Goal: Communication & Community: Answer question/provide support

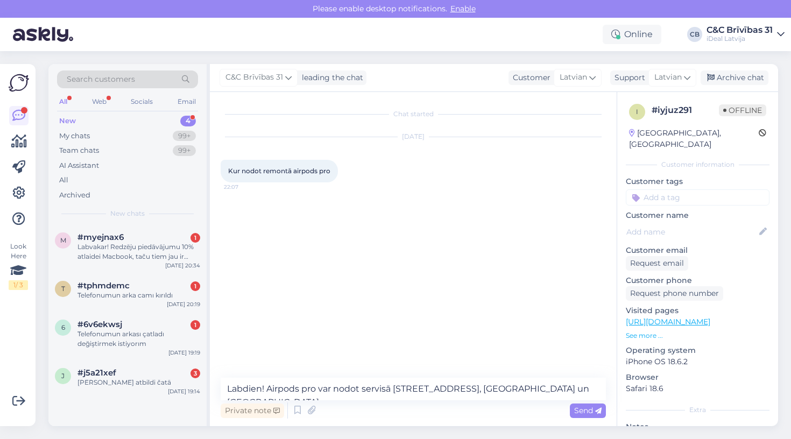
type textarea "Labdien! Airpods pro var nodot servisā [STREET_ADDRESS], [GEOGRAPHIC_DATA] un […"
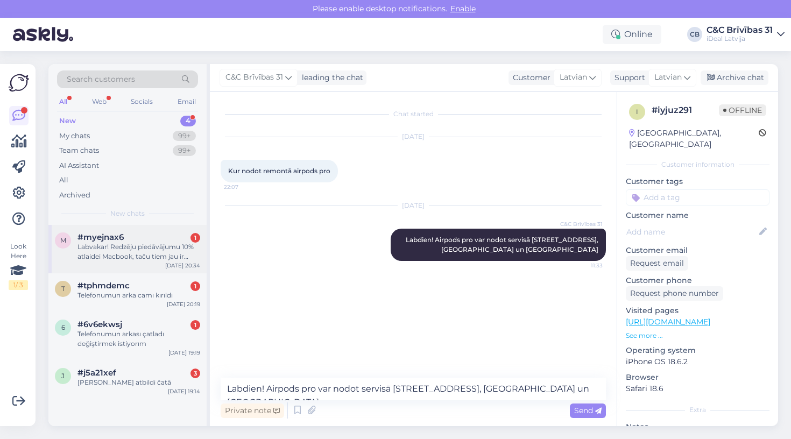
click at [124, 258] on div "Labvakar! Redzēju piedāvājumu 10% atlaidei Macbook, taču tiem jau ir norādīta n…" at bounding box center [138, 251] width 123 height 19
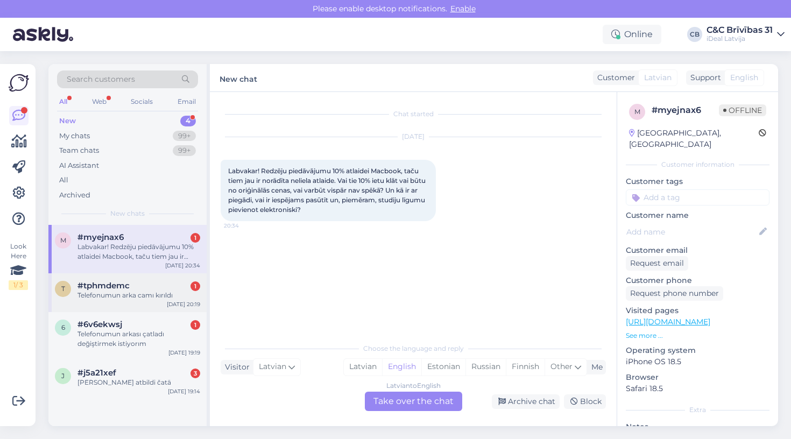
click at [168, 294] on div "Telefonumun arka camı kırıldı" at bounding box center [138, 295] width 123 height 10
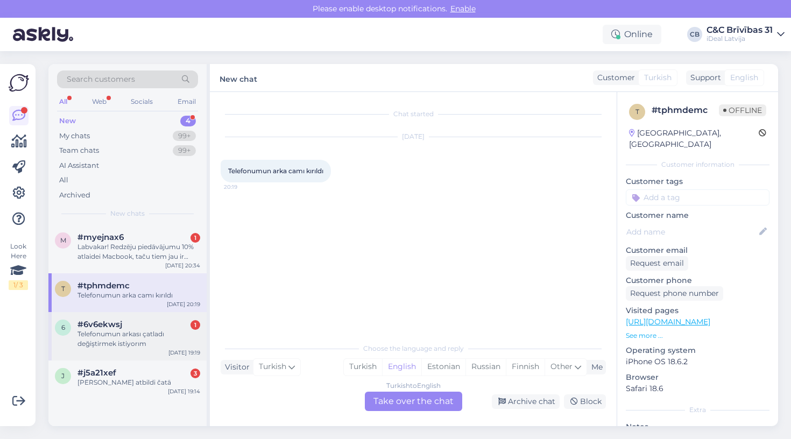
click at [167, 325] on div "#6v6ekwsj 1" at bounding box center [138, 325] width 123 height 10
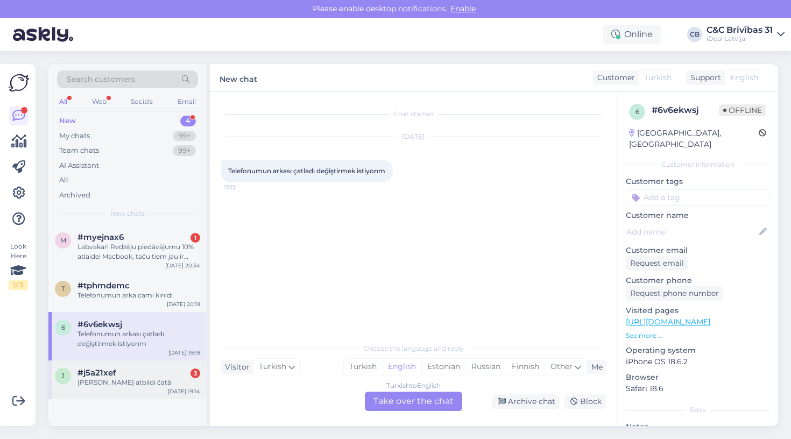
click at [155, 365] on div "j #j5a21xef 3 Gaidīšu atbildi čatā [DATE] 19:14" at bounding box center [127, 379] width 158 height 39
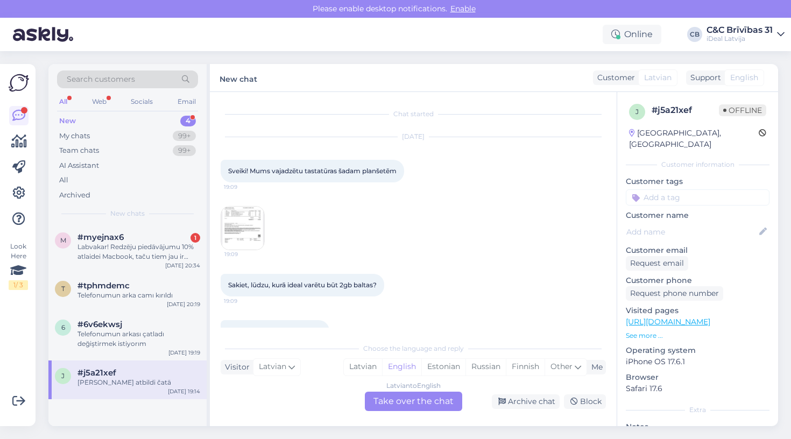
scroll to position [27, 0]
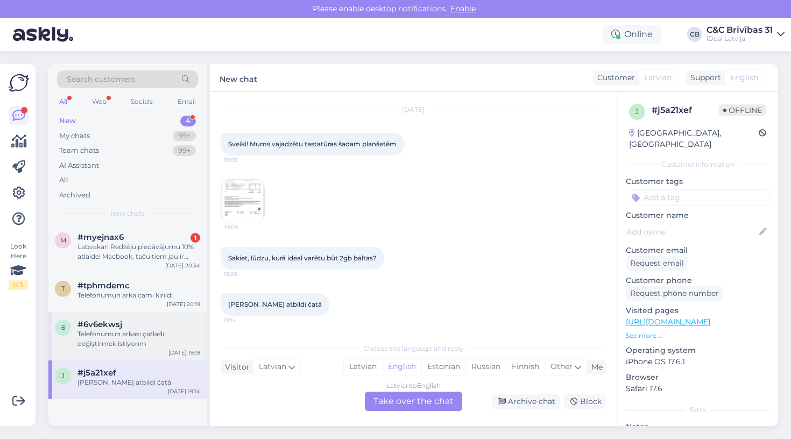
click at [145, 327] on div "#6v6ekwsj" at bounding box center [138, 325] width 123 height 10
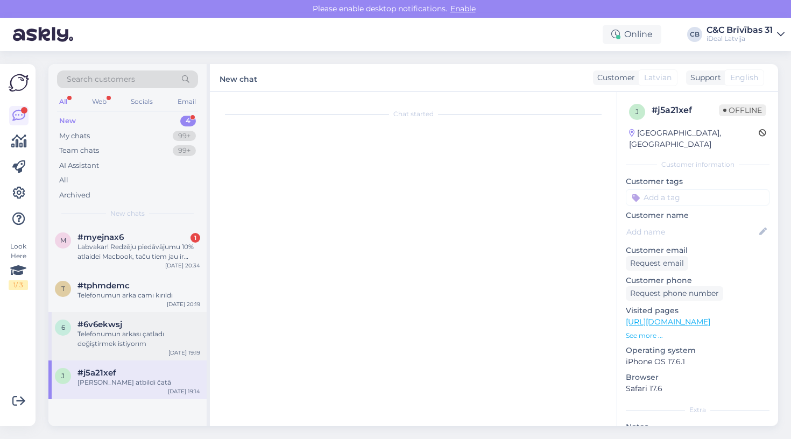
scroll to position [0, 0]
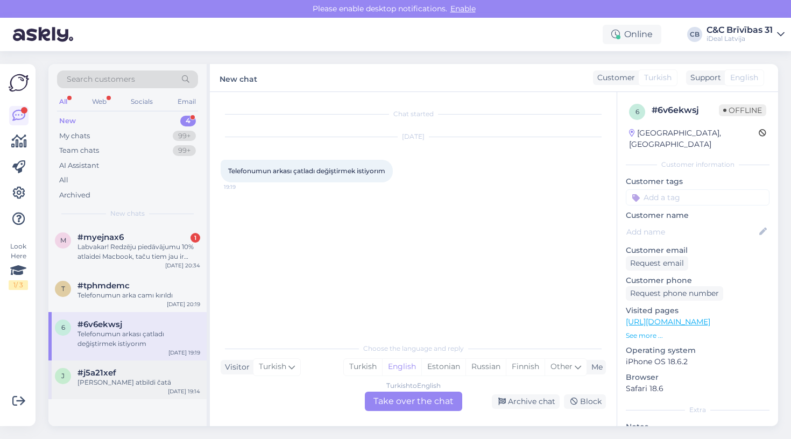
click at [151, 369] on div "#j5a21xef" at bounding box center [138, 373] width 123 height 10
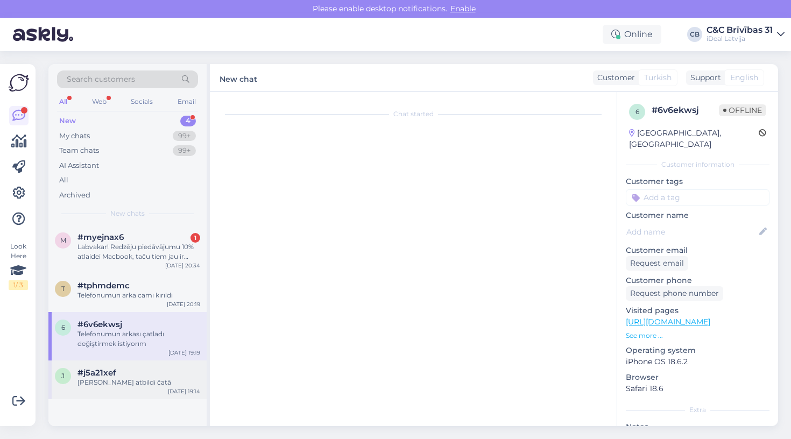
scroll to position [27, 0]
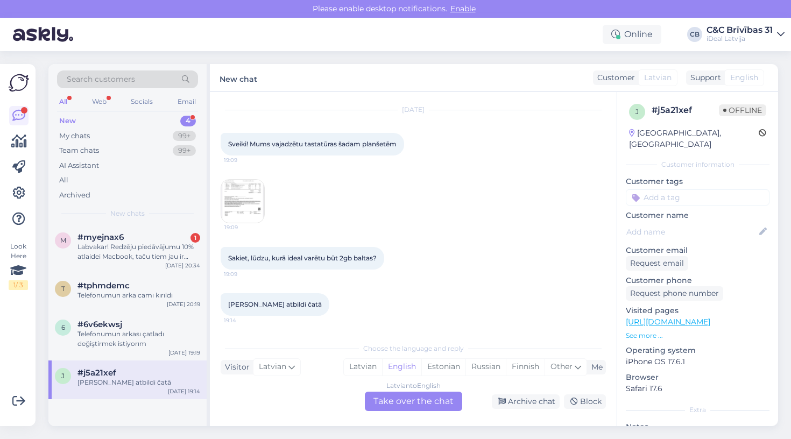
click at [251, 193] on img at bounding box center [242, 201] width 43 height 43
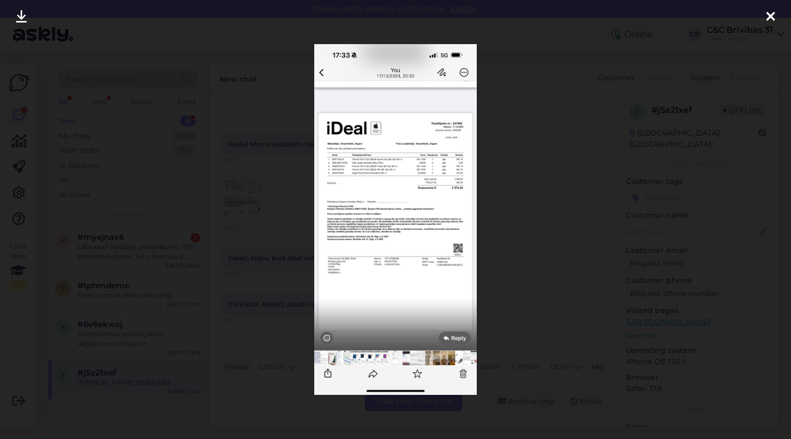
click at [413, 179] on img at bounding box center [395, 219] width 162 height 351
click at [767, 15] on icon at bounding box center [770, 17] width 9 height 14
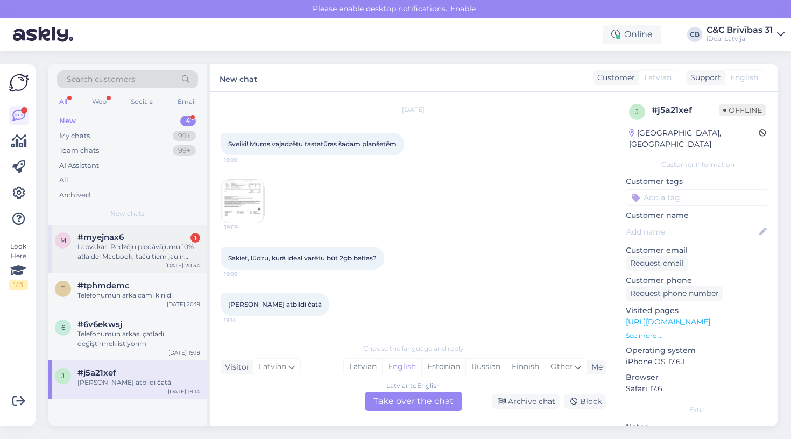
click at [146, 250] on div "Labvakar! Redzēju piedāvājumu 10% atlaidei Macbook, taču tiem jau ir norādīta n…" at bounding box center [138, 251] width 123 height 19
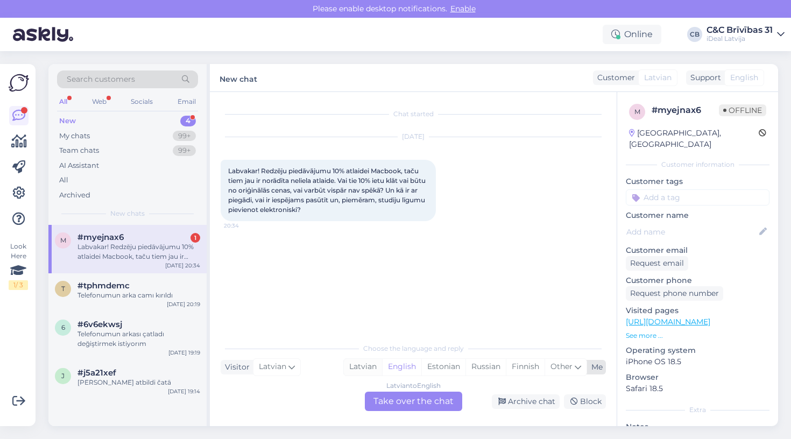
click at [364, 363] on div "Latvian" at bounding box center [363, 367] width 38 height 16
click at [406, 396] on div "Latvian to Latvian Take over the chat" at bounding box center [413, 401] width 97 height 19
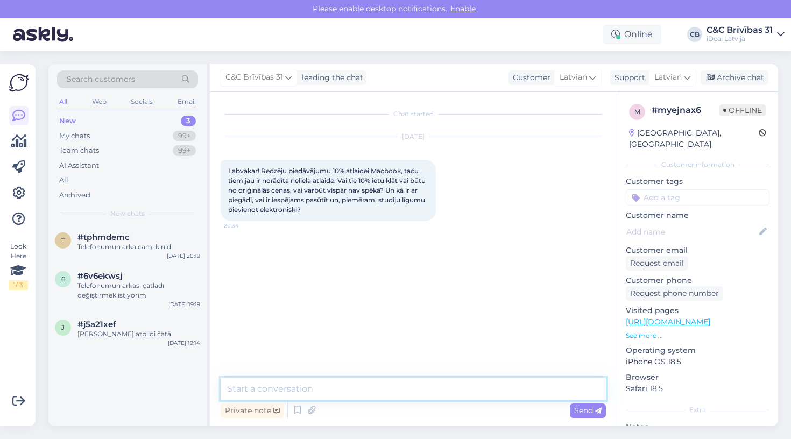
click at [404, 393] on textarea at bounding box center [413, 389] width 385 height 23
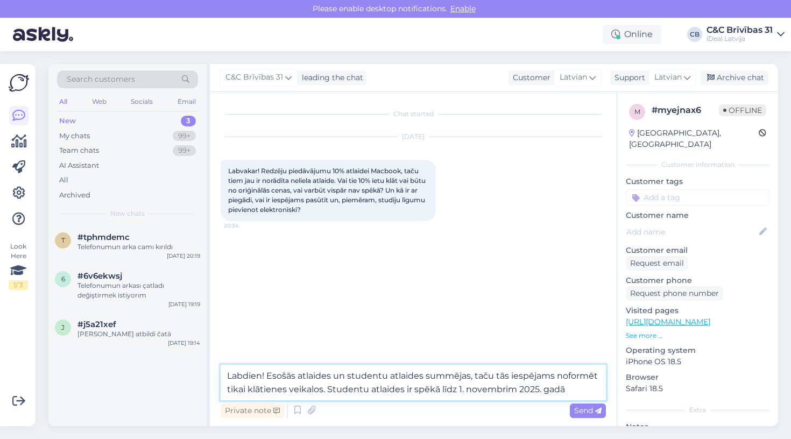
type textarea "Labdien! Esošās atlaides un studentu atlaides summējas, taču tās iespējams nofo…"
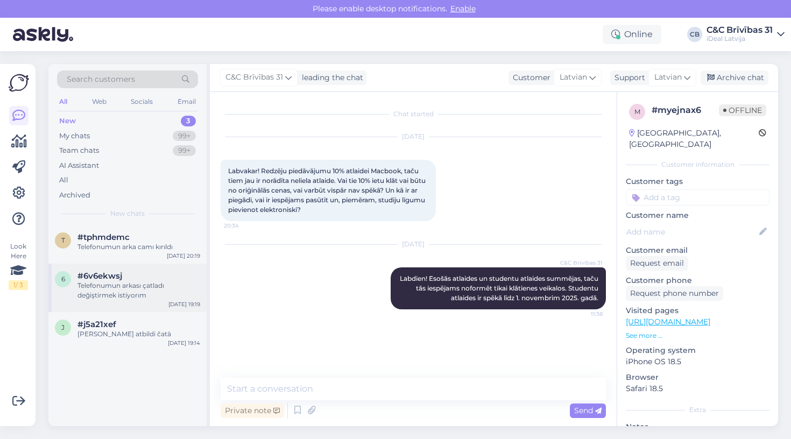
click at [157, 278] on div "#6v6ekwsj" at bounding box center [138, 276] width 123 height 10
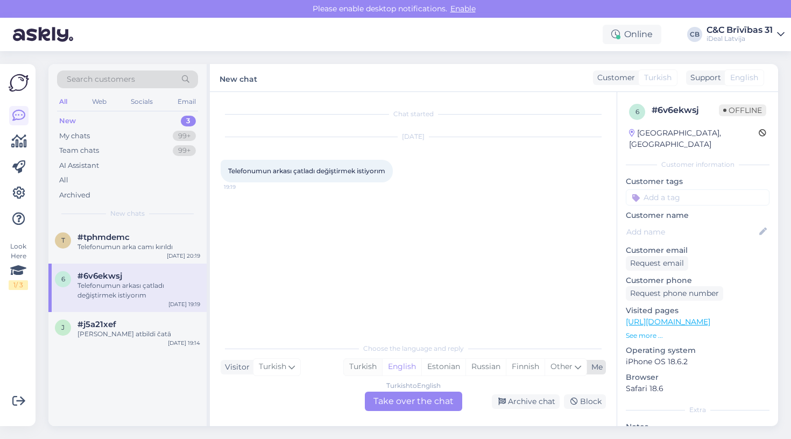
click at [370, 370] on div "Turkish" at bounding box center [363, 367] width 38 height 16
click at [398, 370] on div "English" at bounding box center [401, 367] width 39 height 16
click at [418, 405] on div "Turkish to English Take over the chat" at bounding box center [413, 401] width 97 height 19
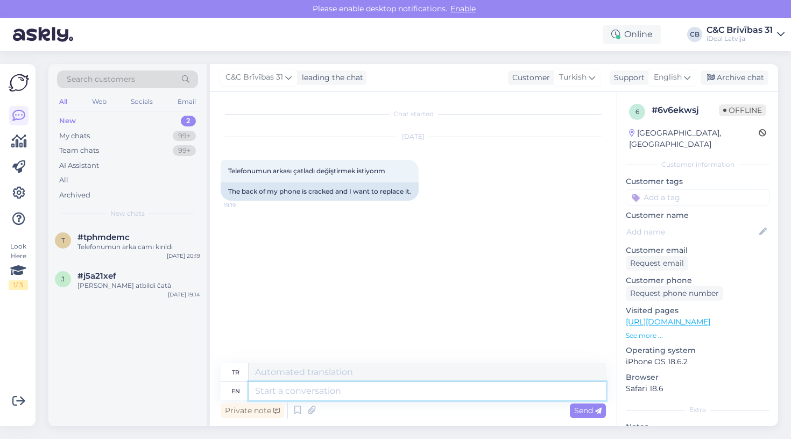
click at [408, 392] on textarea at bounding box center [427, 391] width 357 height 18
type textarea "You"
type textarea "Sen"
type textarea "You can"
type textarea "Yapabilirsiniz"
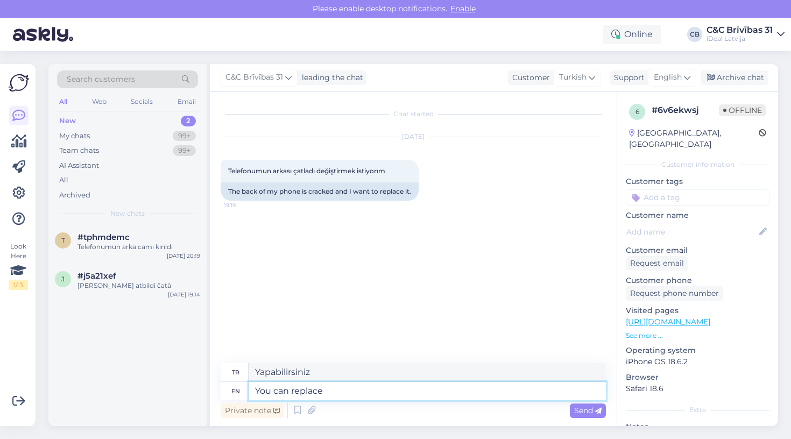
type textarea "You can replace"
type textarea "Değiştirebilirsin"
type textarea "You can replace the"
type textarea "Değiştirebilirsiniz"
type textarea "You can repla"
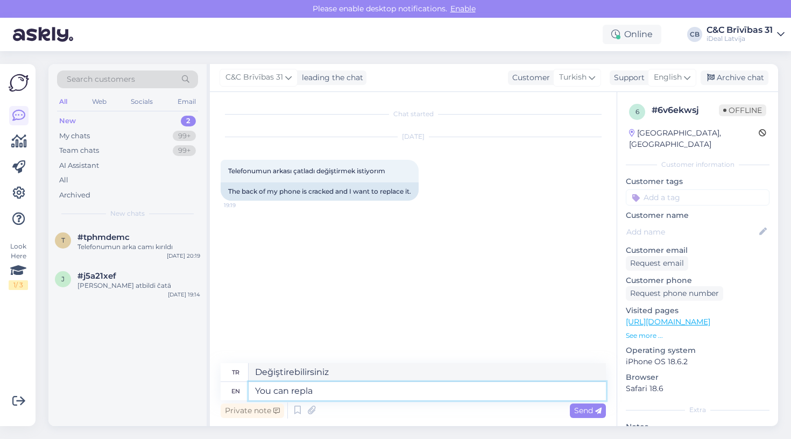
type textarea "Değiştirebilirsin"
type textarea "You can"
type textarea "Yapabilirsiniz"
type textarea "You can visit s"
type textarea "Ziyaret edebilirsiniz"
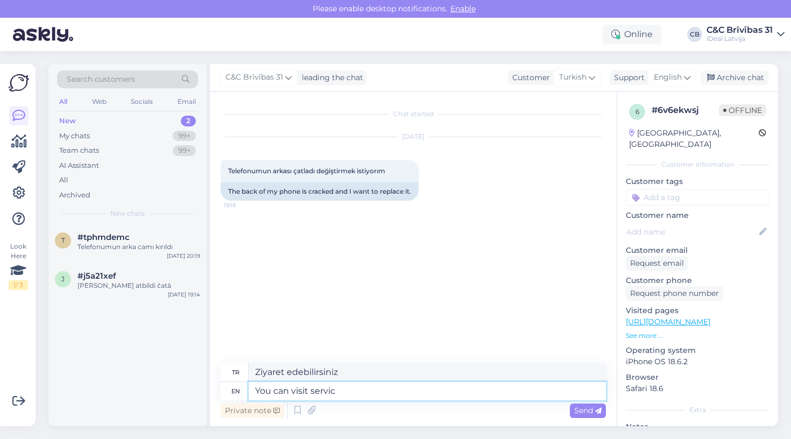
type textarea "You can visit servic"
type textarea "Servisi ziyaret edebilirsiniz"
type textarea "You can visit service centre"
type textarea "Servis merkezini ziyaret edebilirsiniz"
type textarea "You can visit service centre in [GEOGRAPHIC_DATA]"
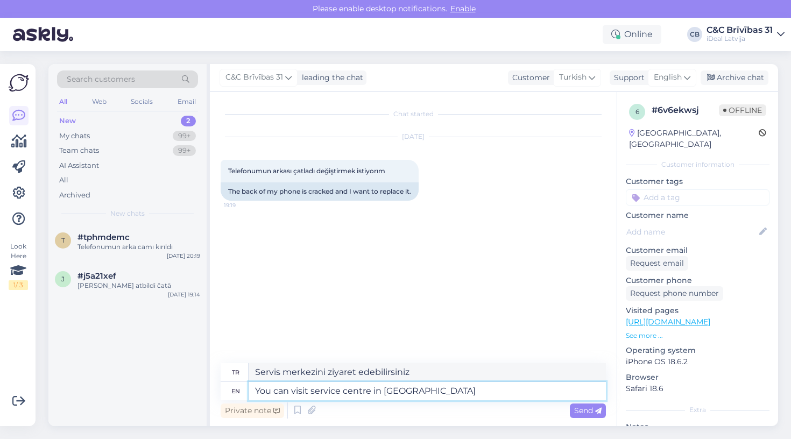
type textarea "Brivibas'taki servis merkezini ziyaret edebilirsiniz"
type textarea "You can visit service centre in [GEOGRAPHIC_DATA]"
type textarea "Brivibas Caddesi'ndeki servis merkezini ziyaret edebilirsiniz"
type textarea "You can visit service centre in [STREET_ADDRESS],"
type textarea "Brivibas Caddesi 31'deki servis merkezini ziyaret edebilirsiniz."
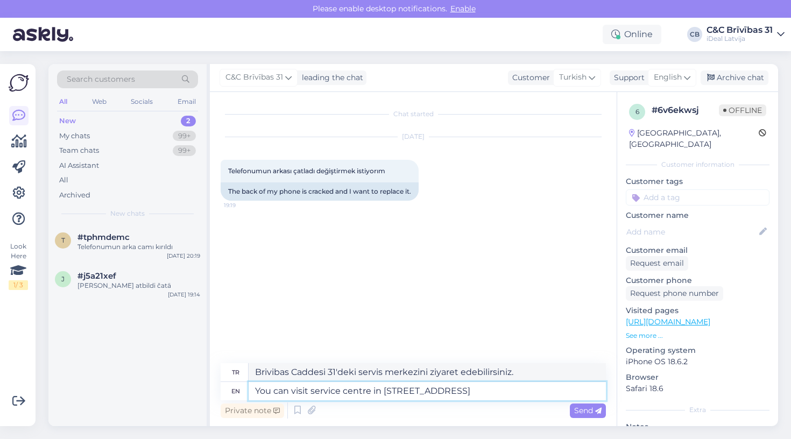
type textarea "You can visit service centre in [STREET_ADDRESS]"
type textarea "[STREET_ADDRESS] adresindeki servis merkezini ziyaret edebilirsiniz."
type textarea "You can visit service centre in [STREET_ADDRESS]"
type textarea "[STREET_ADDRESS], Akropole adresindeki servis merkezini ziyaret edebilirsiniz."
type textarea "You can visit service centre in [STREET_ADDRESS] Alfa"
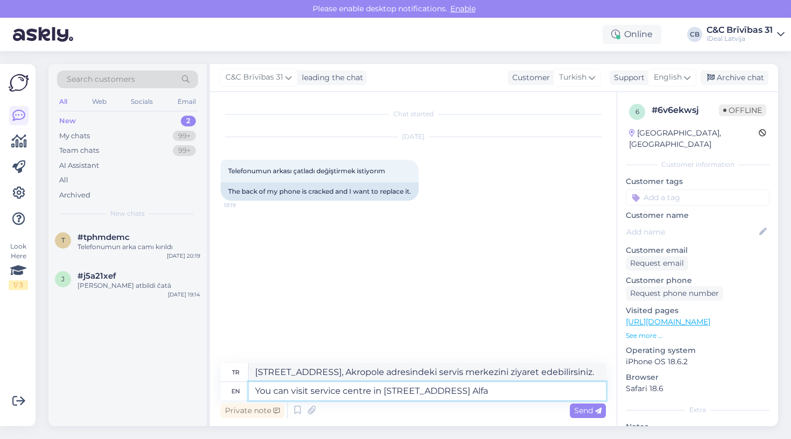
type textarea "[STREET_ADDRESS] Alfa adresindeki servis merkezini ziyaret edebilirsiniz"
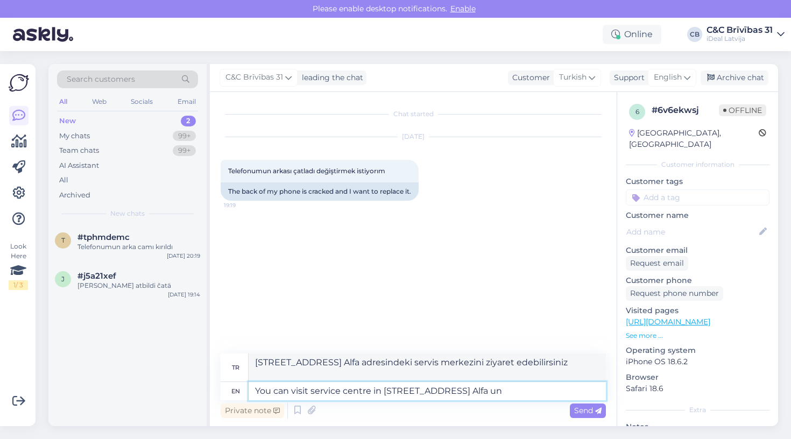
type textarea "You can visit service centre in [STREET_ADDRESS] Alfa un"
type textarea "[STREET_ADDRESS] Alfa un adresindeki servis merkezini ziyaret edebilirsiniz"
type textarea "You can visit service centre in [STREET_ADDRESS] Alfa un [GEOGRAPHIC_DATA]"
type textarea "[STREET_ADDRESS], Akropole Alfa un Akropole'deki servis merkezini ziyaret edebi…"
type textarea "You can visit service centre in [STREET_ADDRESS] Alfa un [GEOGRAPHIC_DATA]"
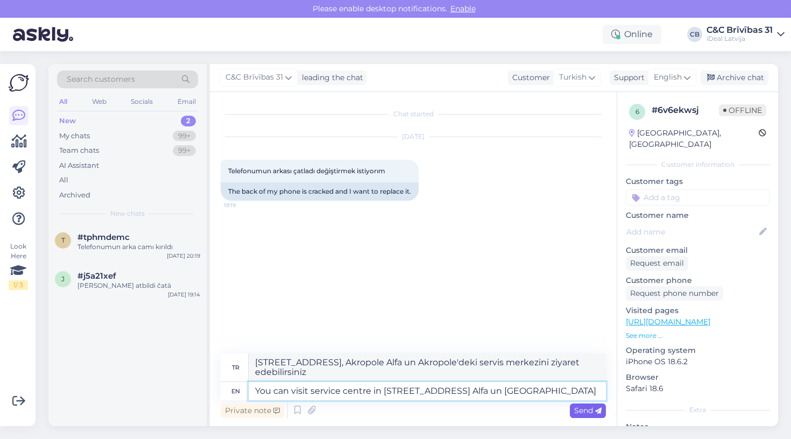
type textarea "[STREET_ADDRESS], [GEOGRAPHIC_DATA] un [GEOGRAPHIC_DATA] adresindeki servis mer…"
click at [254, 392] on textarea "You can visit service centre in [STREET_ADDRESS] Alfa un [GEOGRAPHIC_DATA]" at bounding box center [427, 391] width 357 height 18
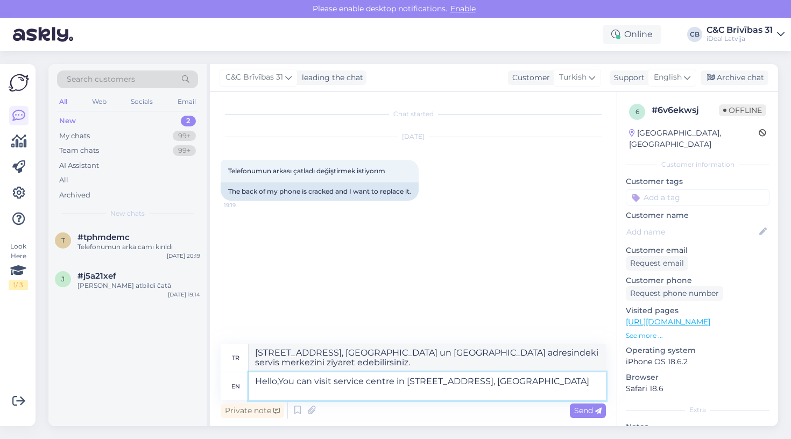
type textarea "Hello, You can visit service centre in [STREET_ADDRESS], [GEOGRAPHIC_DATA]"
click at [286, 392] on textarea "Hello, You can visit service centre in [STREET_ADDRESS], [GEOGRAPHIC_DATA]" at bounding box center [427, 386] width 357 height 28
type textarea "Merhaba, [STREET_ADDRESS], Akropole Alfa un Akropole [GEOGRAPHIC_DATA] adresind…"
type textarea "Hello, You can visit service centre in [STREET_ADDRESS], [GEOGRAPHIC_DATA]"
click at [591, 412] on span "Send" at bounding box center [587, 411] width 27 height 10
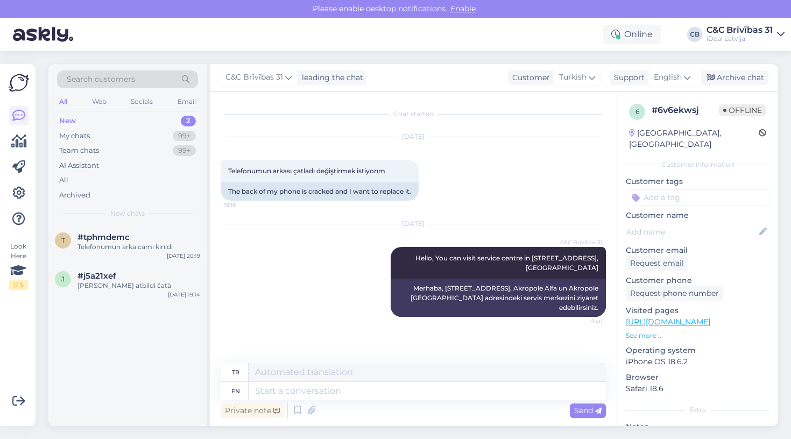
click at [164, 223] on div "Search customers All Web Socials Email New 2 My chats 99+ Team chats 99+ AI Ass…" at bounding box center [127, 144] width 158 height 161
click at [162, 232] on div "#tphmdemc" at bounding box center [138, 237] width 123 height 10
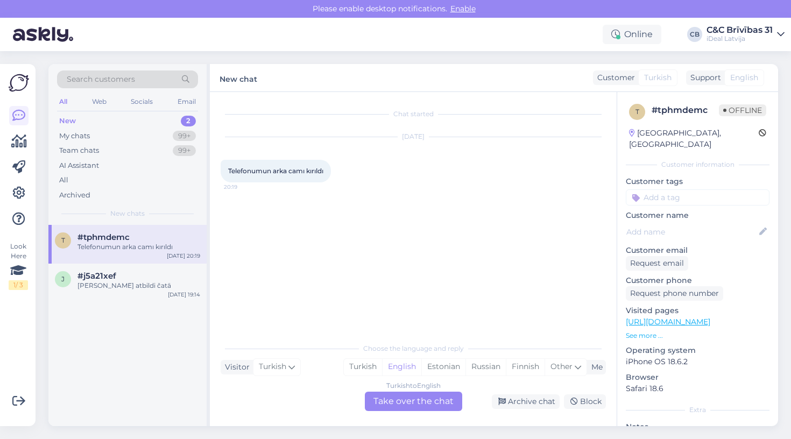
click at [407, 399] on div "Turkish to English Take over the chat" at bounding box center [413, 401] width 97 height 19
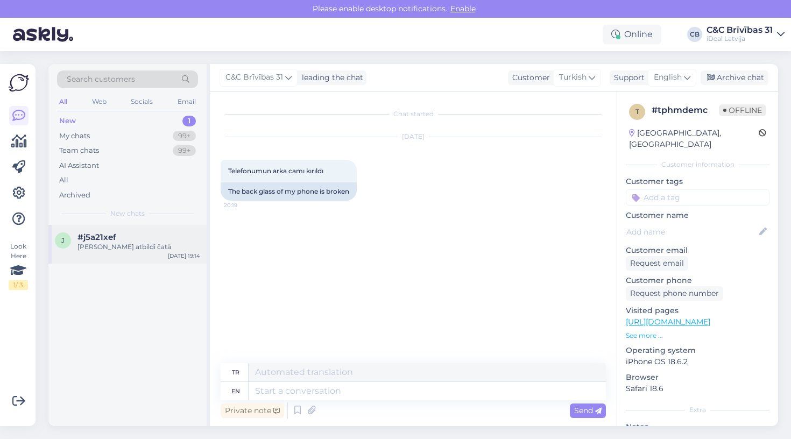
click at [167, 242] on div "[PERSON_NAME] atbildi čatā" at bounding box center [138, 247] width 123 height 10
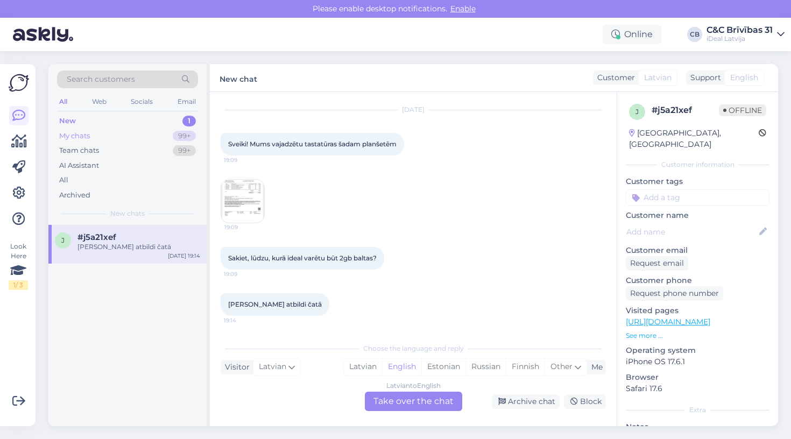
click at [125, 131] on div "My chats 99+" at bounding box center [127, 136] width 141 height 15
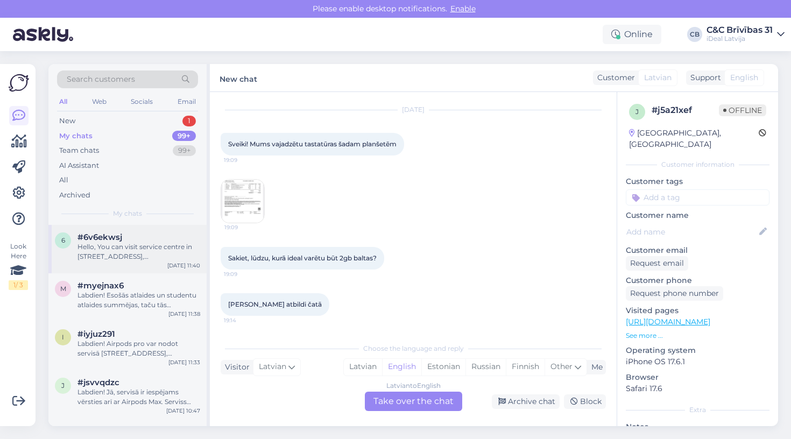
click at [145, 252] on div "Hello, You can visit service centre in [STREET_ADDRESS], [GEOGRAPHIC_DATA]" at bounding box center [138, 251] width 123 height 19
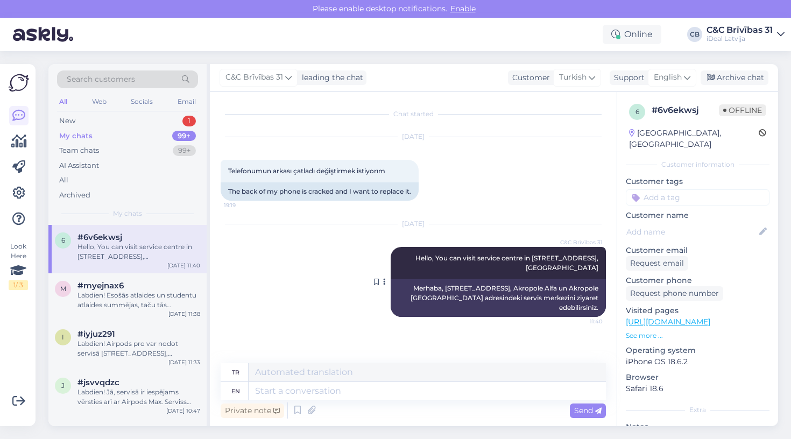
click at [452, 295] on div "Merhaba, [STREET_ADDRESS], Akropole Alfa un Akropole [GEOGRAPHIC_DATA] adresind…" at bounding box center [498, 298] width 215 height 38
click at [419, 293] on div "Merhaba, [STREET_ADDRESS], Akropole Alfa un Akropole [GEOGRAPHIC_DATA] adresind…" at bounding box center [498, 298] width 215 height 38
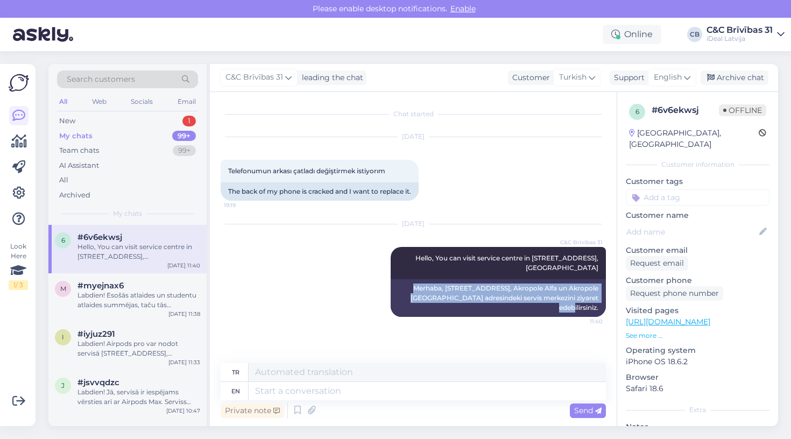
drag, startPoint x: 402, startPoint y: 288, endPoint x: 612, endPoint y: 297, distance: 210.5
click at [612, 297] on div "Chat started [DATE] Telefonumun arkası çatladı değiştirmek istiyorım 19:19 The …" at bounding box center [418, 228] width 395 height 251
drag, startPoint x: 421, startPoint y: 255, endPoint x: 603, endPoint y: 268, distance: 181.8
click at [603, 268] on div "C&C Brīvības 31 Hello, You can visit service centre in [STREET_ADDRESS][GEOGRAP…" at bounding box center [498, 263] width 215 height 32
copy span "Hello, You can visit service centre in [STREET_ADDRESS], [GEOGRAPHIC_DATA]"
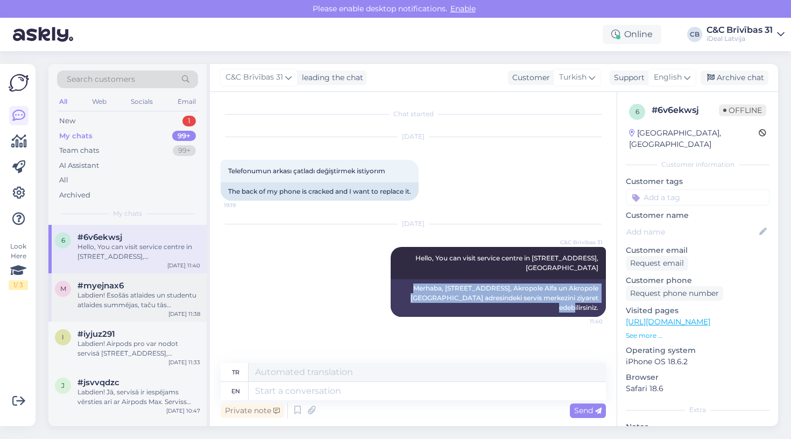
click at [136, 314] on div "m #myejnax6 Labdien! Esošās atlaides un studentu atlaides summējas, taču tās ie…" at bounding box center [127, 297] width 158 height 48
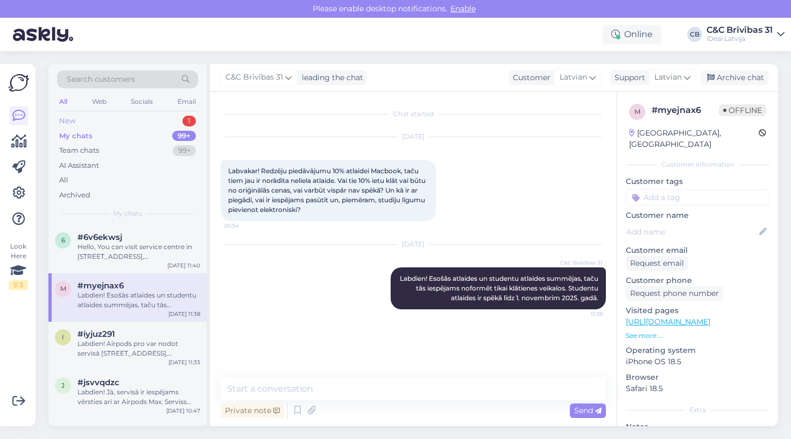
click at [142, 121] on div "New 1" at bounding box center [127, 121] width 141 height 15
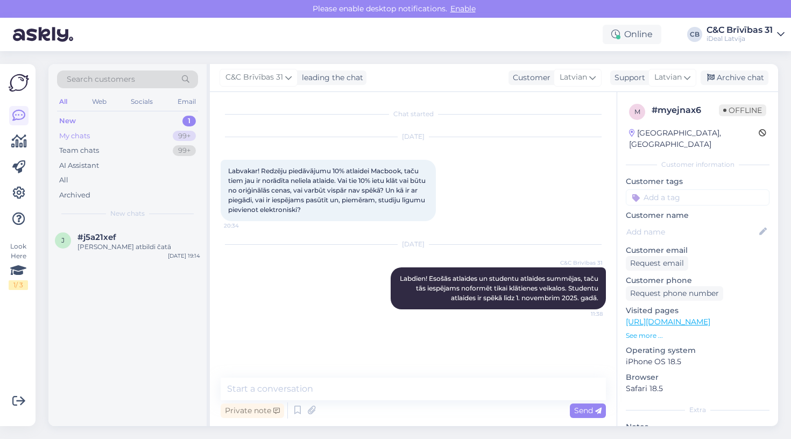
click at [141, 136] on div "My chats 99+" at bounding box center [127, 136] width 141 height 15
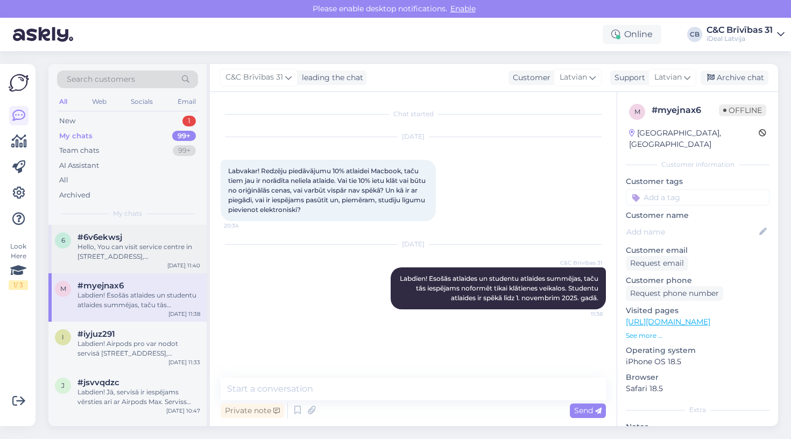
click at [150, 251] on div "Hello, You can visit service centre in [STREET_ADDRESS], [GEOGRAPHIC_DATA]" at bounding box center [138, 251] width 123 height 19
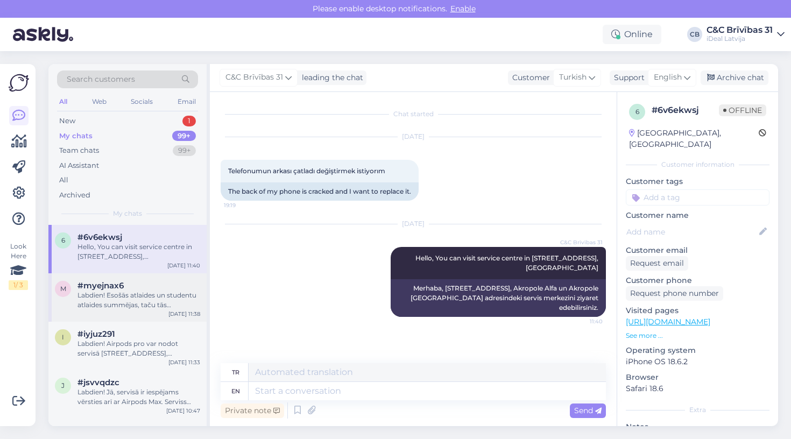
click at [160, 294] on div "Labdien! Esošās atlaides un studentu atlaides summējas, taču tās iespējams nofo…" at bounding box center [138, 299] width 123 height 19
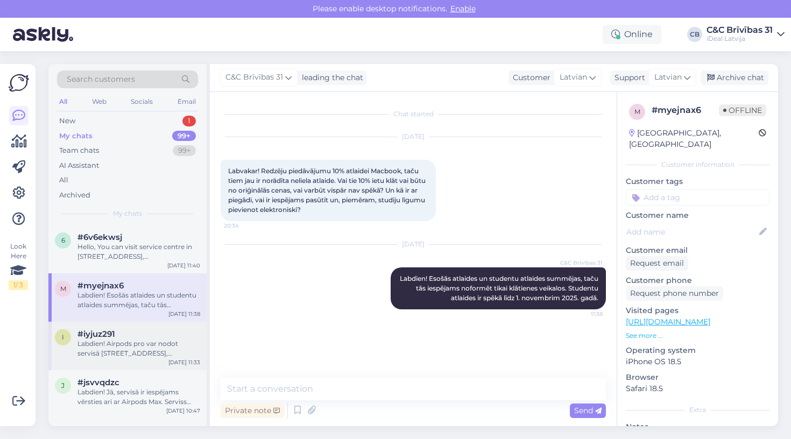
click at [172, 337] on div "#iyjuz291" at bounding box center [138, 334] width 123 height 10
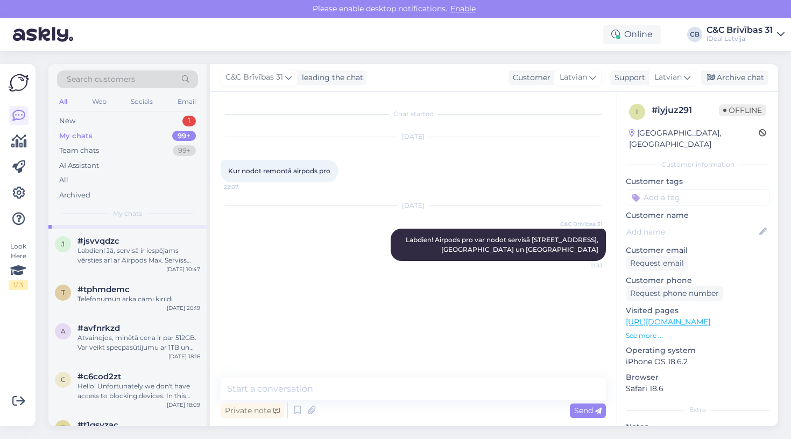
scroll to position [145, 0]
click at [144, 129] on div "My chats 99+" at bounding box center [127, 136] width 141 height 15
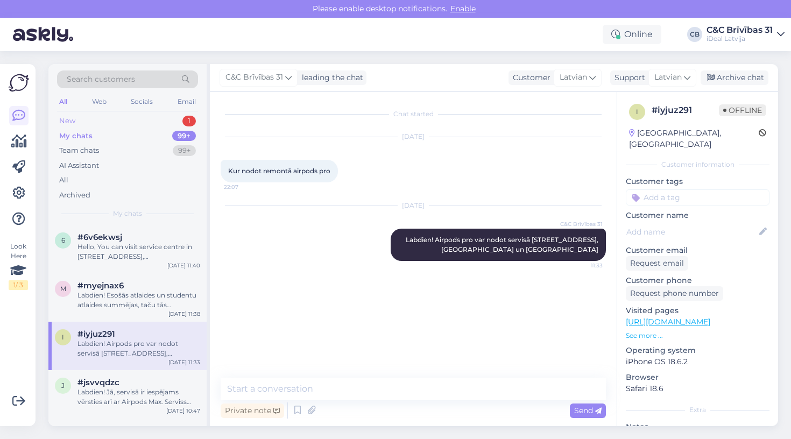
click at [143, 121] on div "New 1" at bounding box center [127, 121] width 141 height 15
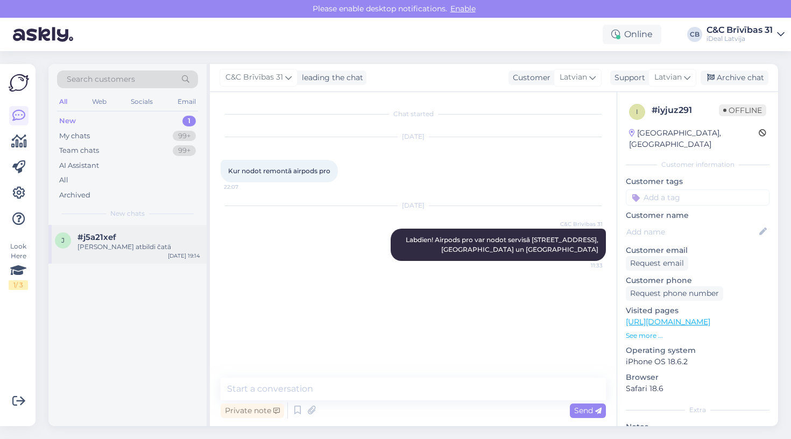
click at [147, 259] on div "j #j5a21xef Gaidīšu atbildi čatā [DATE] 19:14" at bounding box center [127, 244] width 158 height 39
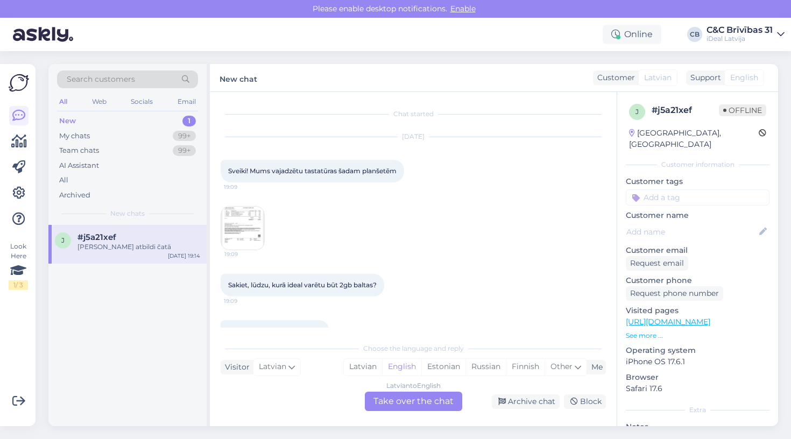
scroll to position [27, 0]
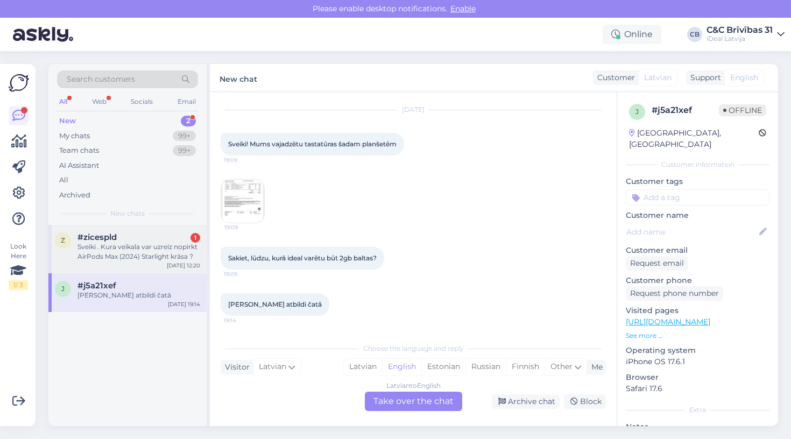
click at [168, 238] on div "#zicespld 1" at bounding box center [138, 237] width 123 height 10
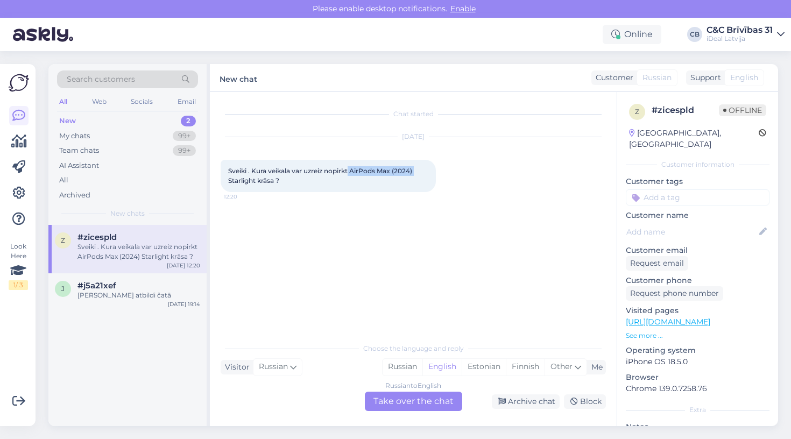
drag, startPoint x: 351, startPoint y: 173, endPoint x: 451, endPoint y: 173, distance: 100.1
click at [451, 173] on div "[DATE] Sveiki . Kura veikala var uzreiz nopirkt AirPods Max (2024) Starlight kr…" at bounding box center [413, 164] width 385 height 79
click at [403, 402] on div "Russian to English Take over the chat" at bounding box center [413, 401] width 97 height 19
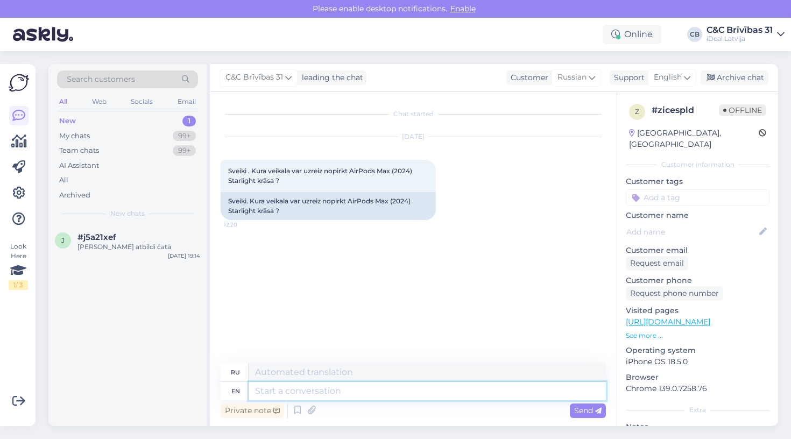
click at [401, 399] on textarea at bounding box center [427, 391] width 357 height 18
type textarea "L"
click at [240, 389] on div "en" at bounding box center [235, 391] width 28 height 18
click at [237, 376] on div "ru" at bounding box center [235, 372] width 9 height 18
click at [668, 76] on span "English" at bounding box center [668, 78] width 28 height 12
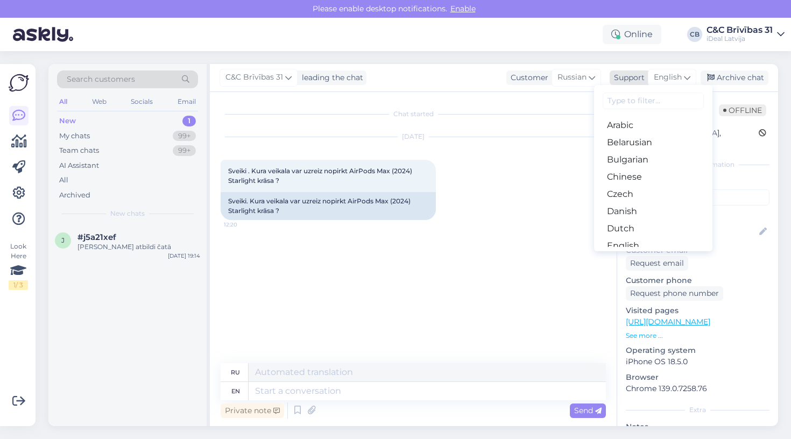
type input ";"
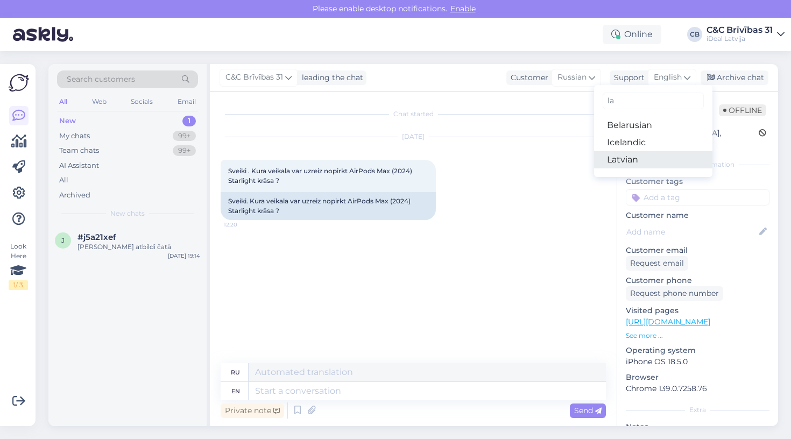
type input "la"
click at [622, 157] on link "Latvian" at bounding box center [653, 159] width 118 height 17
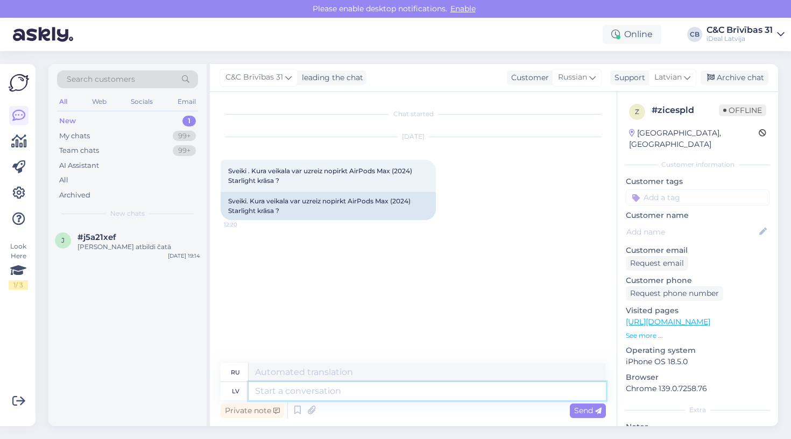
click at [352, 389] on textarea at bounding box center [427, 391] width 357 height 18
type textarea "Labdien"
type textarea "Привет"
type textarea "Labdien"
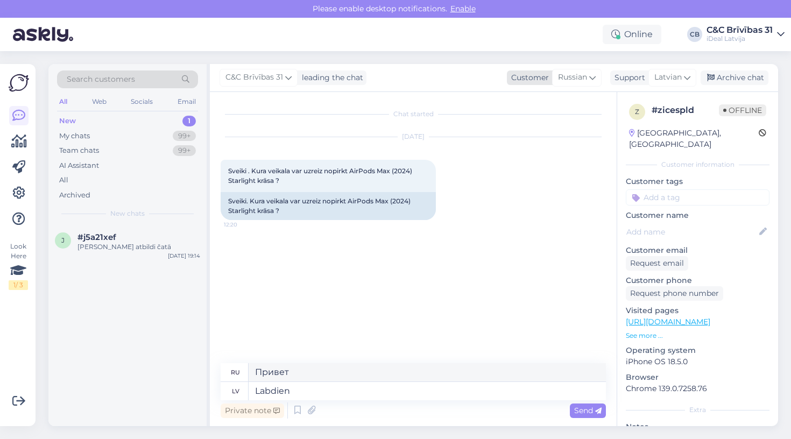
click at [550, 78] on div "Customer Russian" at bounding box center [554, 77] width 95 height 15
type input "la"
click at [552, 163] on link "Latvian" at bounding box center [554, 159] width 118 height 17
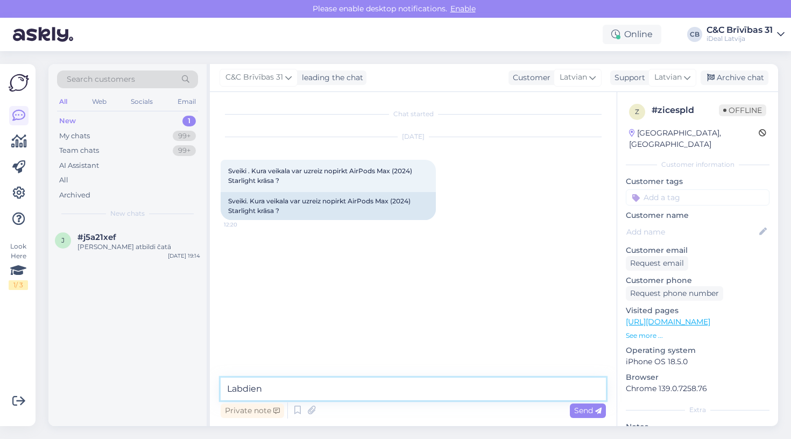
click at [298, 386] on textarea "Labdien" at bounding box center [413, 389] width 385 height 23
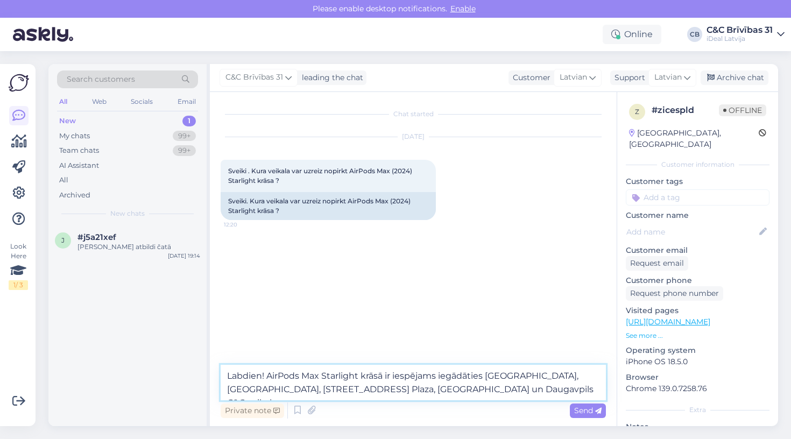
type textarea "Labdien! AirPods Max Starlight krāsā ir iespējams iegādāties [GEOGRAPHIC_DATA],…"
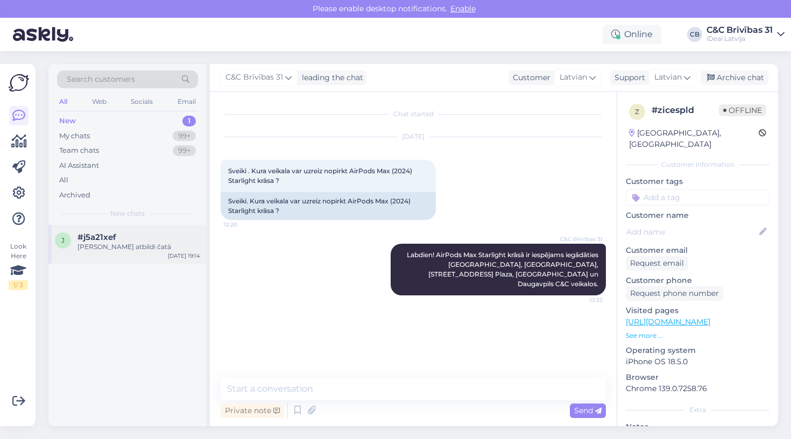
click at [140, 233] on div "#j5a21xef" at bounding box center [138, 237] width 123 height 10
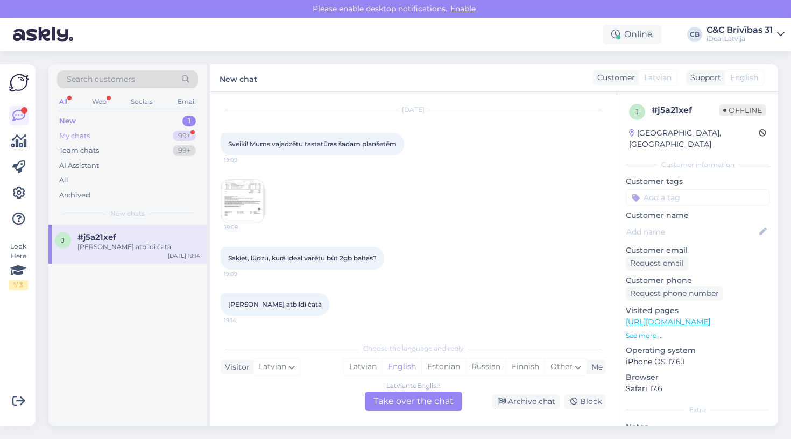
click at [140, 134] on div "My chats 99+" at bounding box center [127, 136] width 141 height 15
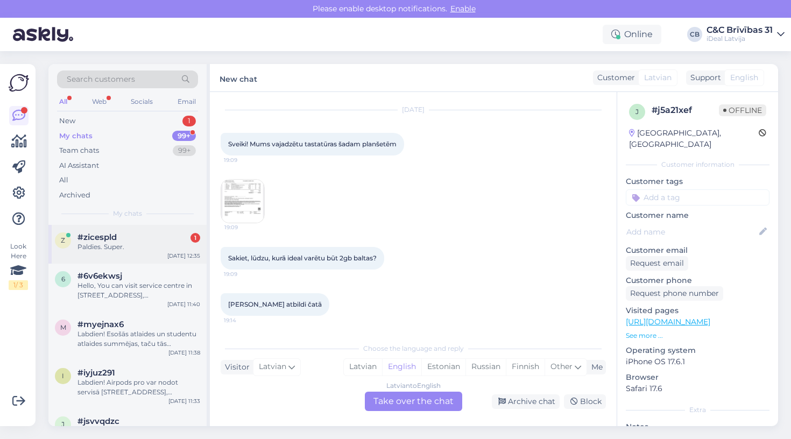
click at [125, 251] on div "z #zicespld 1 Paldies. Super. [DATE] 12:35" at bounding box center [127, 244] width 158 height 39
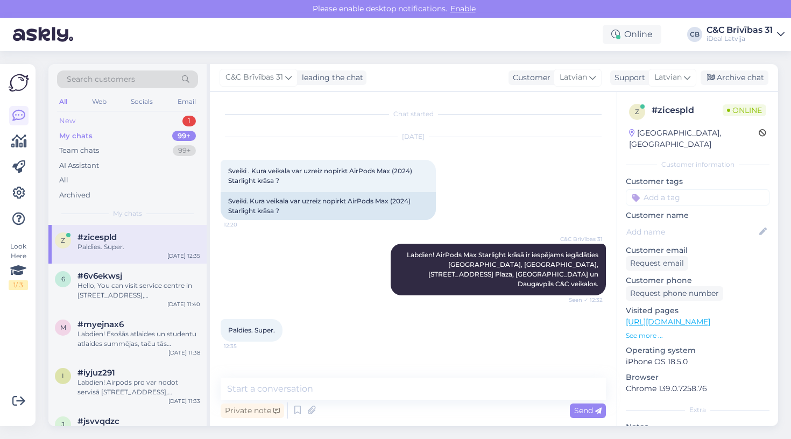
click at [88, 117] on div "New 1" at bounding box center [127, 121] width 141 height 15
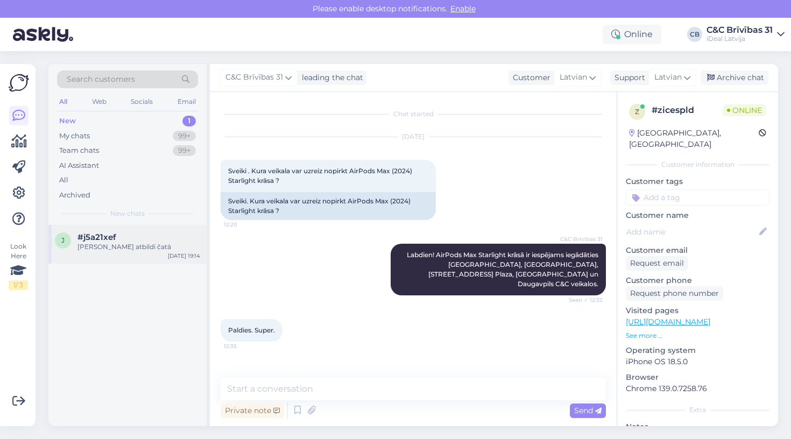
click at [97, 232] on span "#j5a21xef" at bounding box center [96, 237] width 39 height 10
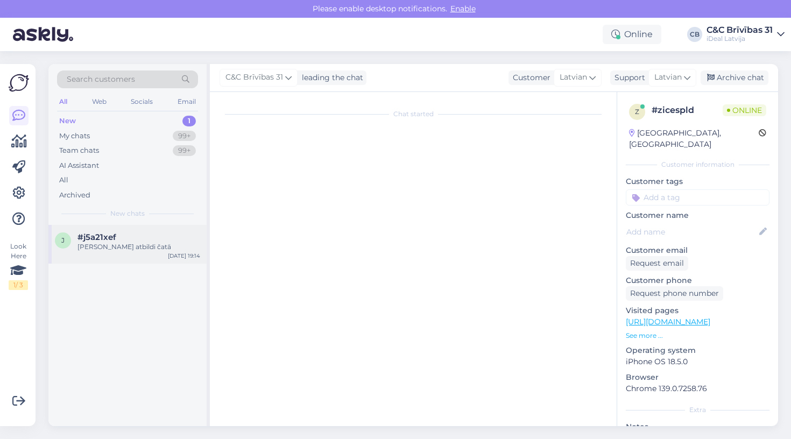
scroll to position [27, 0]
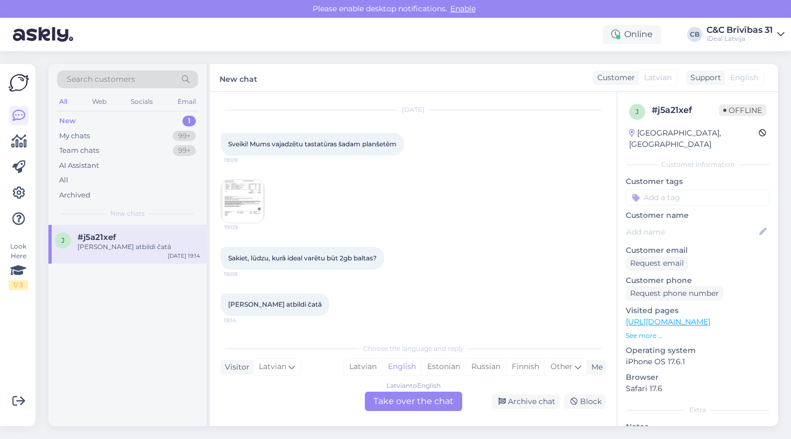
click at [256, 207] on img at bounding box center [242, 201] width 43 height 43
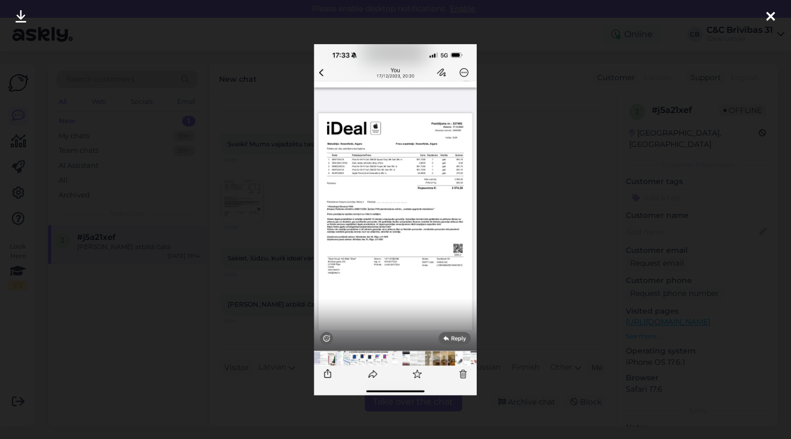
click at [436, 140] on img at bounding box center [395, 219] width 162 height 351
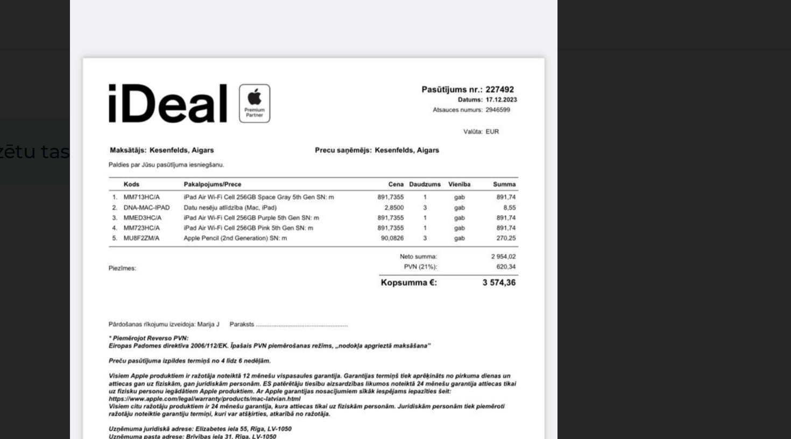
drag, startPoint x: 61, startPoint y: 75, endPoint x: 96, endPoint y: 79, distance: 35.8
click at [314, 79] on img at bounding box center [395, 219] width 162 height 351
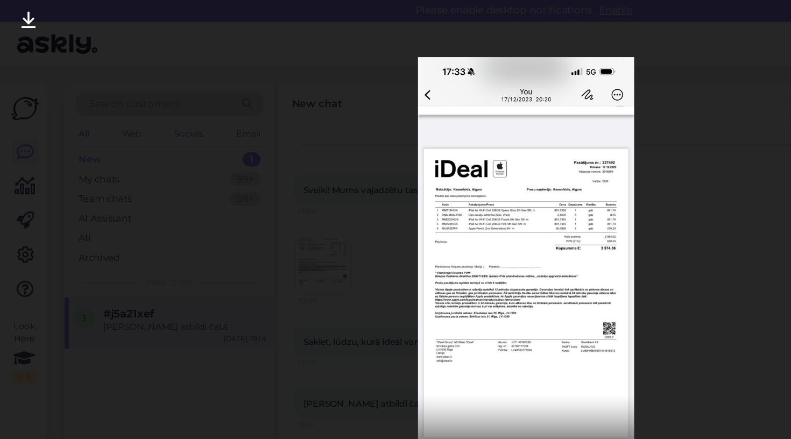
click at [489, 47] on div at bounding box center [395, 219] width 791 height 439
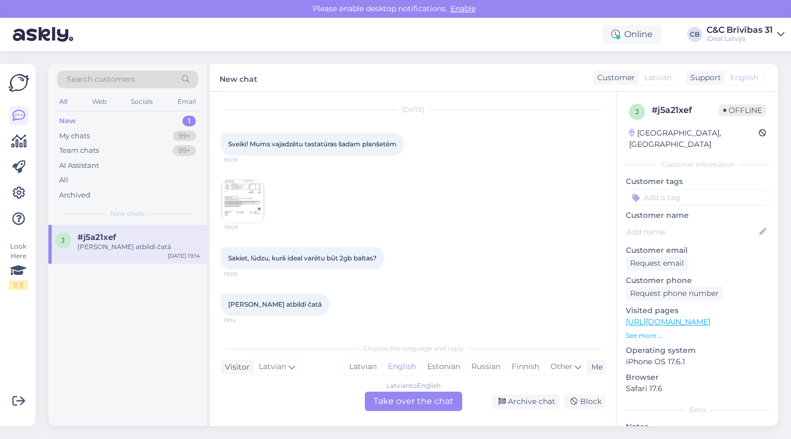
click at [395, 401] on div "Latvian to English Take over the chat" at bounding box center [413, 401] width 97 height 19
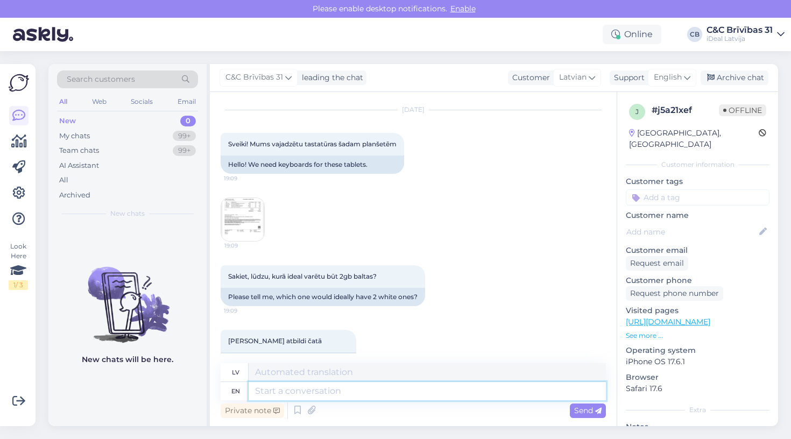
click at [345, 392] on textarea at bounding box center [427, 391] width 357 height 18
type textarea "Labdien"
type textarea "Labdien!"
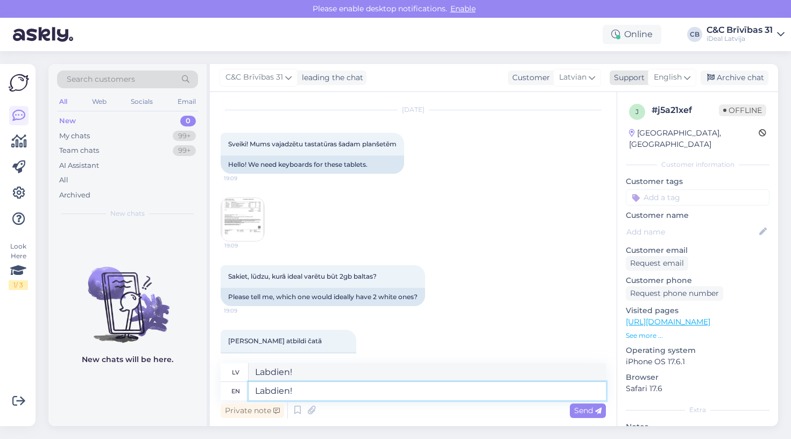
type textarea "Labdien!"
click at [679, 75] on span "English" at bounding box center [668, 78] width 28 height 12
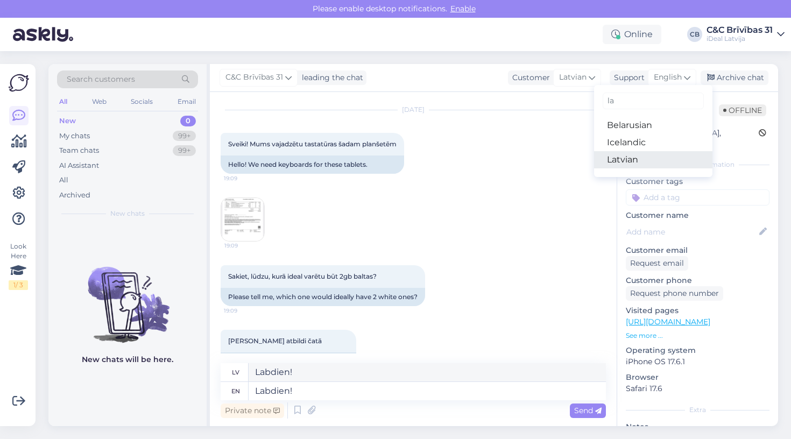
click at [635, 167] on link "Latvian" at bounding box center [653, 159] width 118 height 17
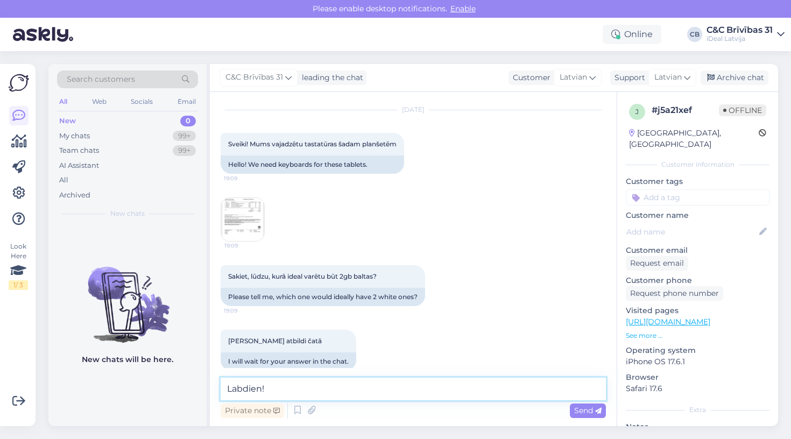
click at [288, 391] on textarea "Labdien!" at bounding box center [413, 389] width 385 height 23
type textarea "Labdien! Vai Jūs vēlaties International vai Russian klaviatūras izkārtojumu?"
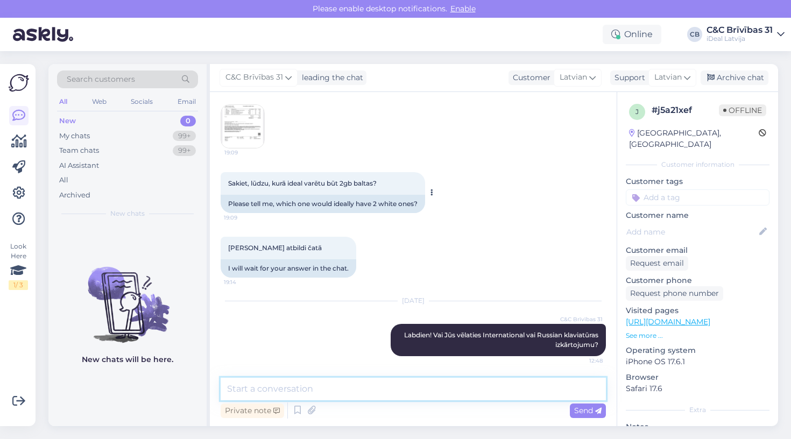
scroll to position [120, 0]
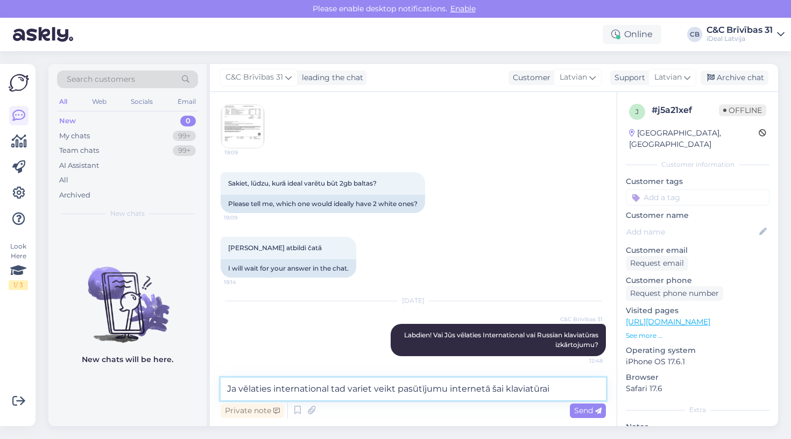
paste textarea "[URL][DOMAIN_NAME]"
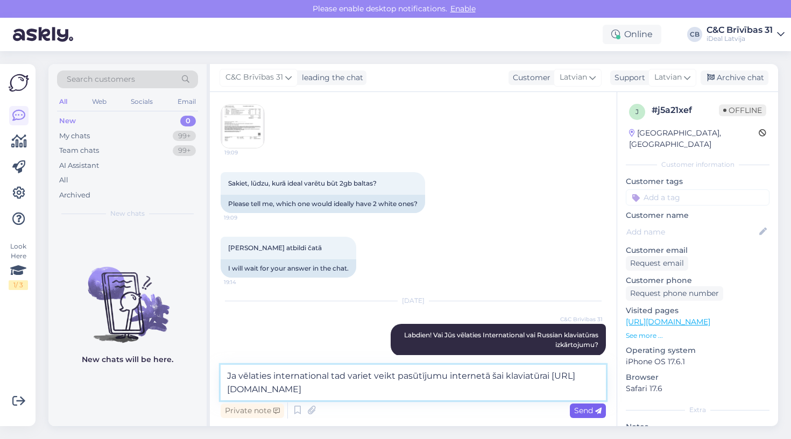
type textarea "Ja vēlaties international tad variet veikt pasūtījumu internetā šai klaviatūrai…"
click at [586, 413] on span "Send" at bounding box center [587, 411] width 27 height 10
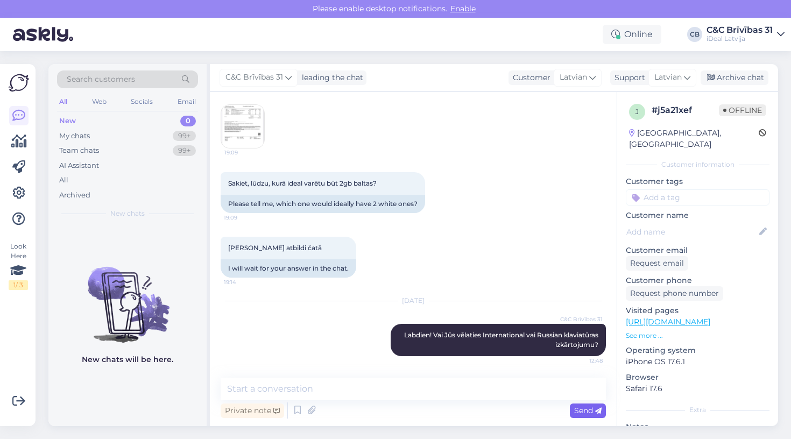
scroll to position [186, 0]
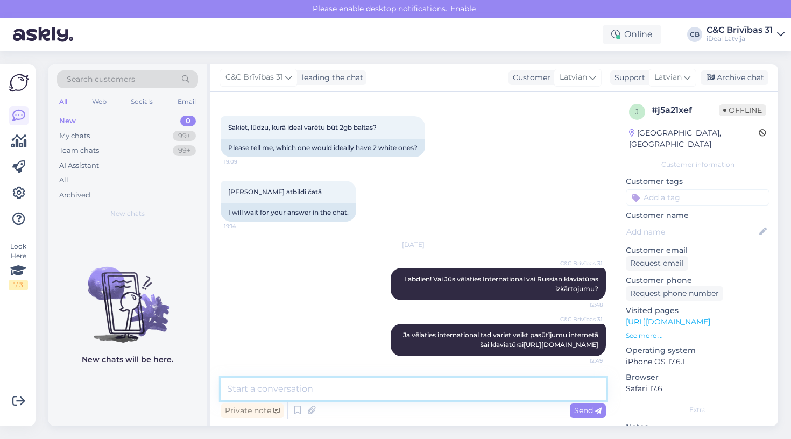
click at [432, 400] on textarea at bounding box center [413, 389] width 385 height 23
paste textarea "[URL][DOMAIN_NAME]"
type textarea "Ja vēlaties russian tad variet veikt pasūtījumu internetā šai klaviatūrai [URL]…"
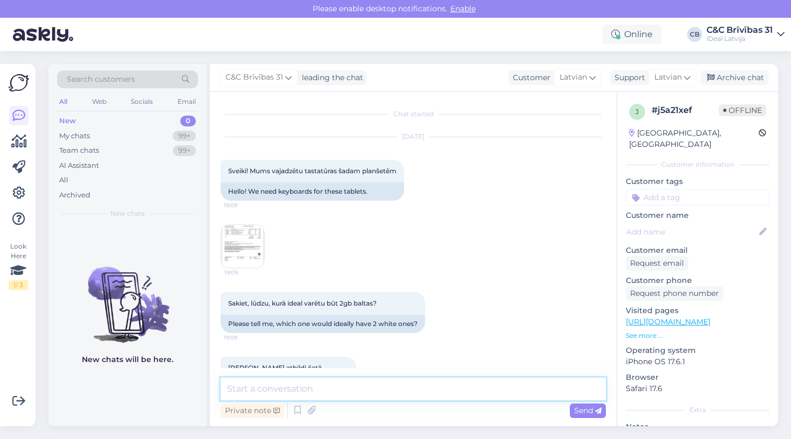
scroll to position [0, 0]
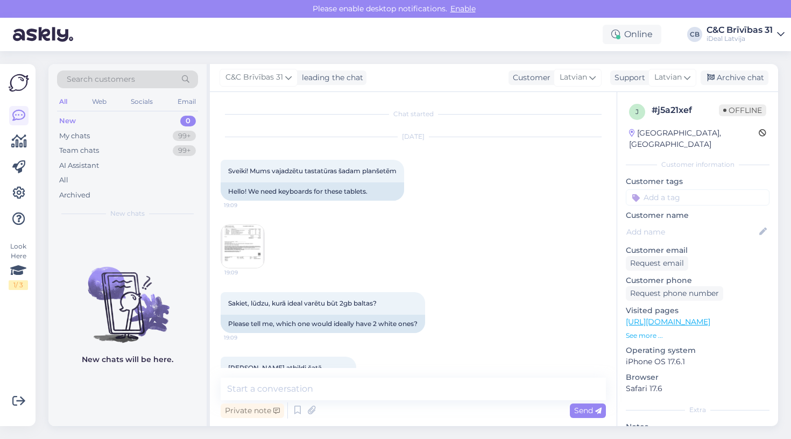
click at [570, 3] on div "Please enable desktop notifications. Enable" at bounding box center [395, 9] width 791 height 18
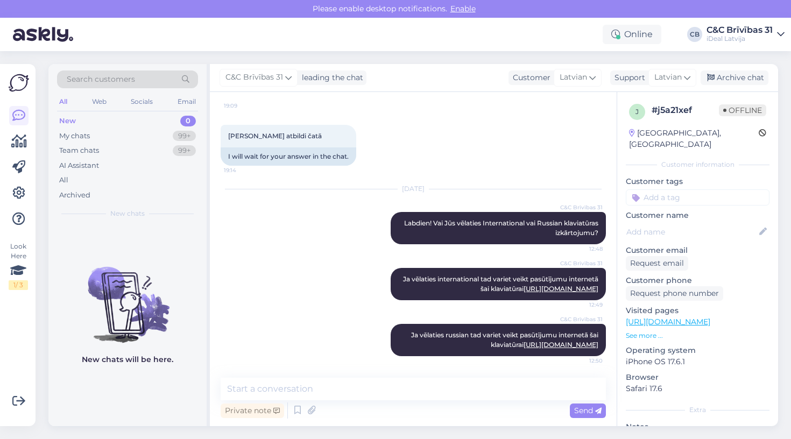
scroll to position [251, 0]
click at [137, 135] on div "My chats 99+" at bounding box center [127, 136] width 141 height 15
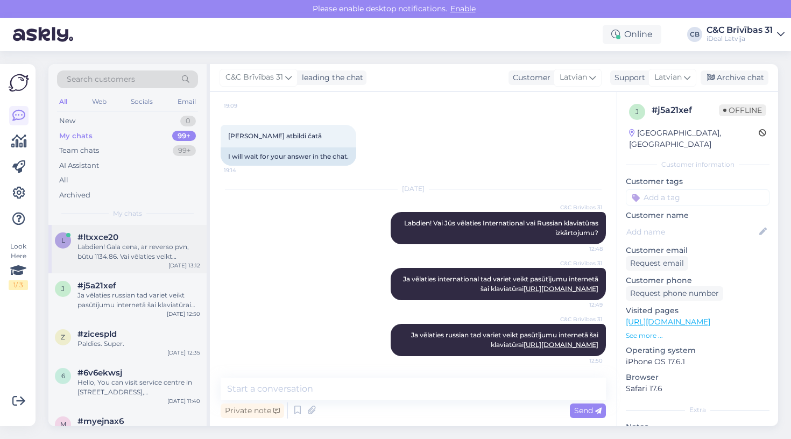
click at [138, 244] on div "Labdien! Gala cena, ar reverso pvn, būtu 1134.86. Vai vēlaties veikt pasūtījumu?" at bounding box center [138, 251] width 123 height 19
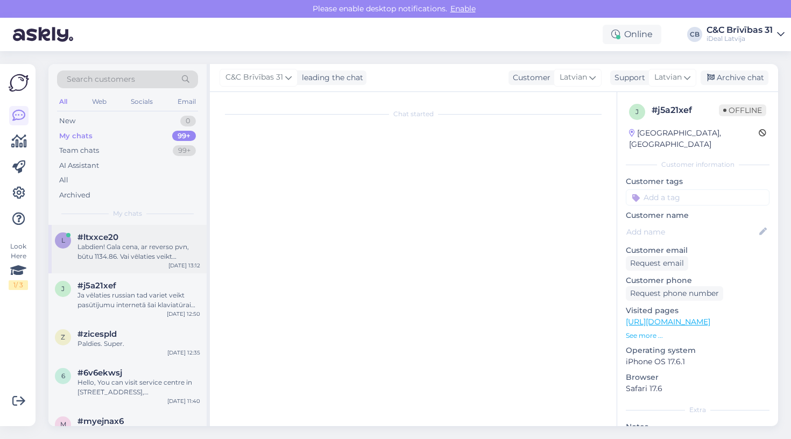
scroll to position [0, 0]
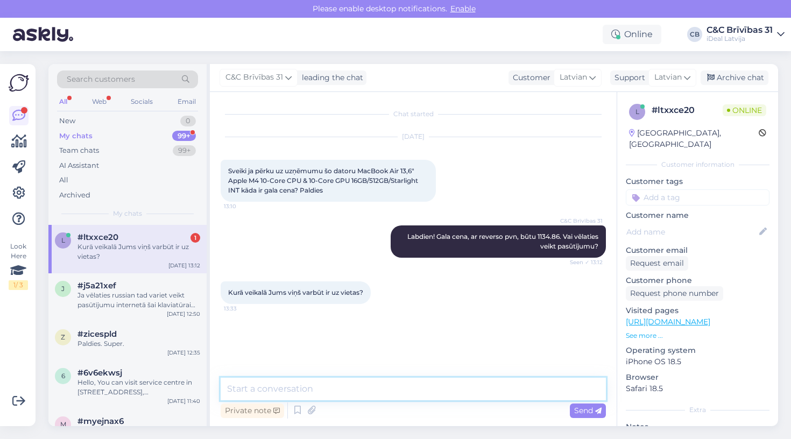
click at [316, 384] on textarea at bounding box center [413, 389] width 385 height 23
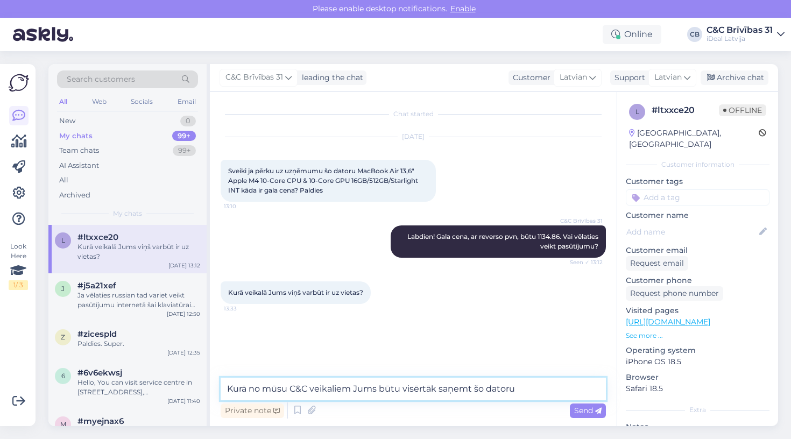
type textarea "Kurā no mūsu C&C veikaliem Jums būtu visērtāk saņemt šo datoru?"
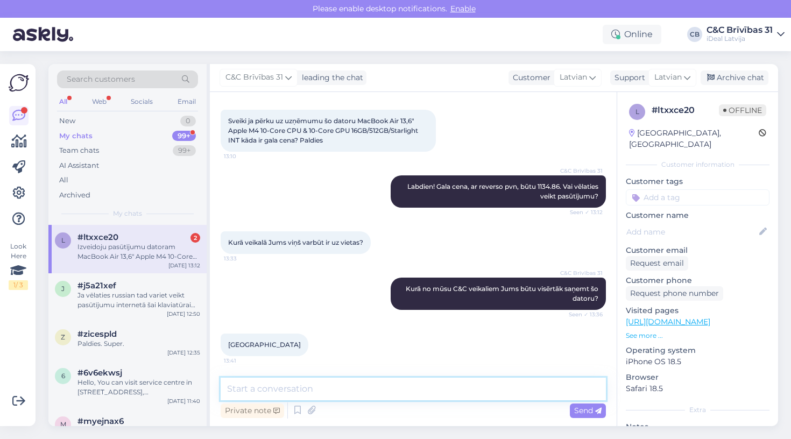
scroll to position [228, 0]
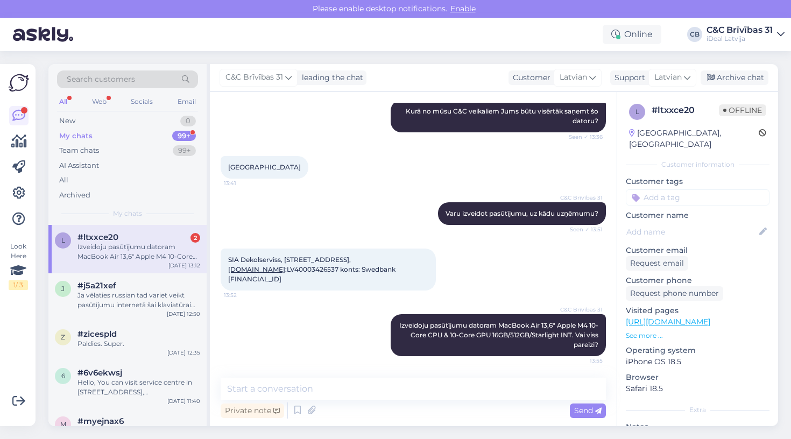
click at [138, 245] on div "Izveidoju pasūtījumu datoram MacBook Air 13,6" Apple M4 10-Core CPU & 10-Core G…" at bounding box center [138, 251] width 123 height 19
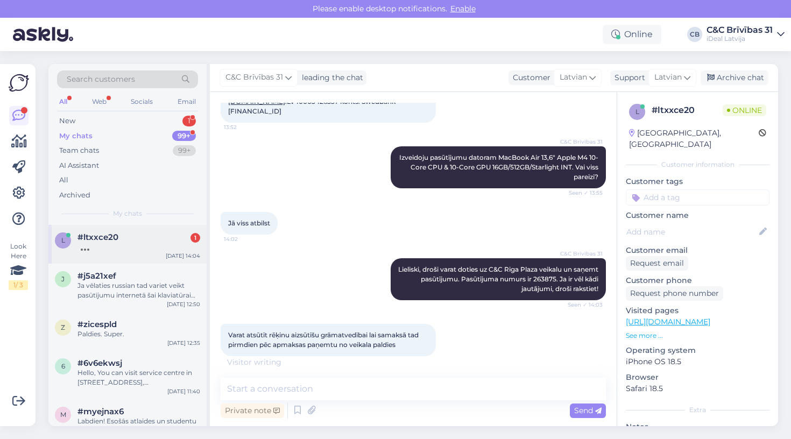
scroll to position [442, 0]
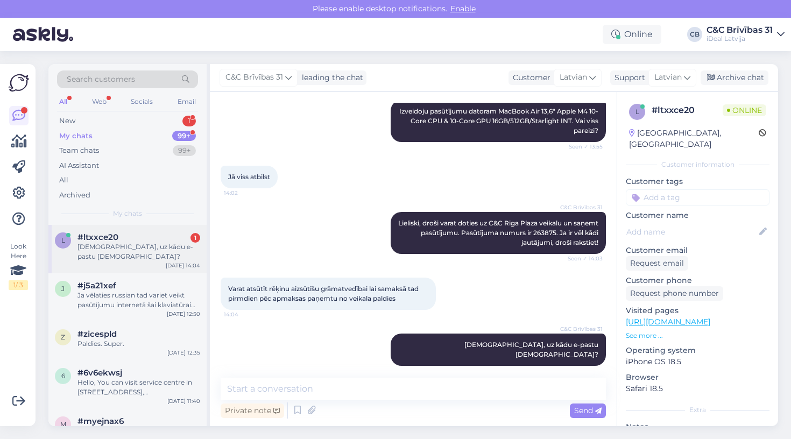
click at [125, 246] on div "[DEMOGRAPHIC_DATA], uz kādu e-pastu [DEMOGRAPHIC_DATA]?" at bounding box center [138, 251] width 123 height 19
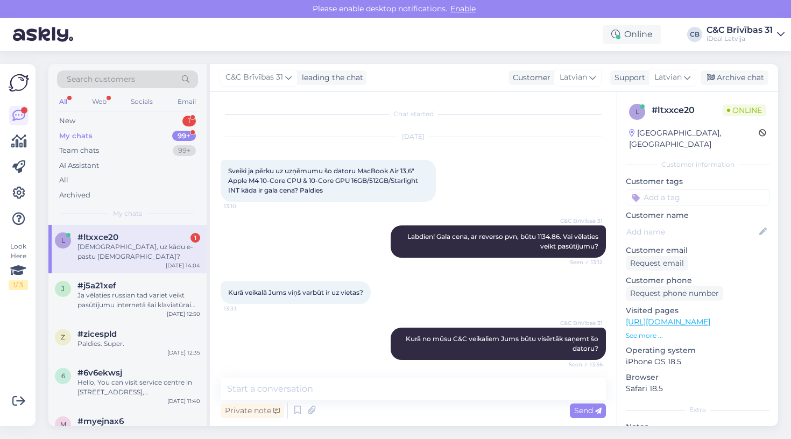
scroll to position [488, 0]
